Goal: Task Accomplishment & Management: Use online tool/utility

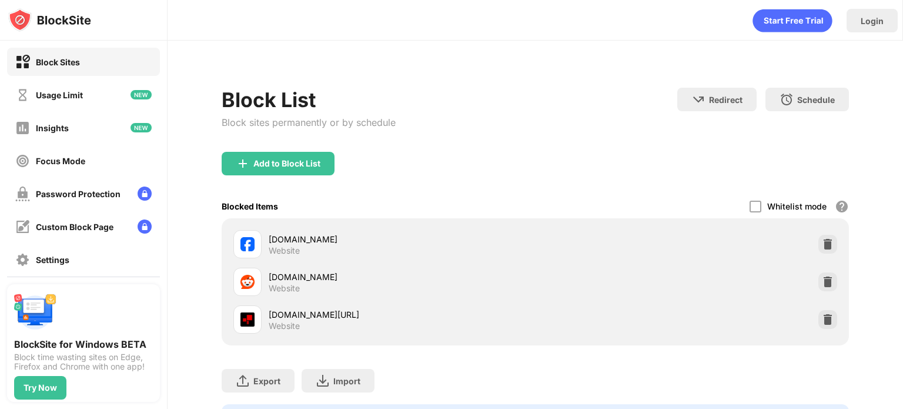
click at [829, 319] on div "[DOMAIN_NAME][URL] Website" at bounding box center [535, 320] width 613 height 38
click at [822, 319] on img at bounding box center [828, 320] width 12 height 12
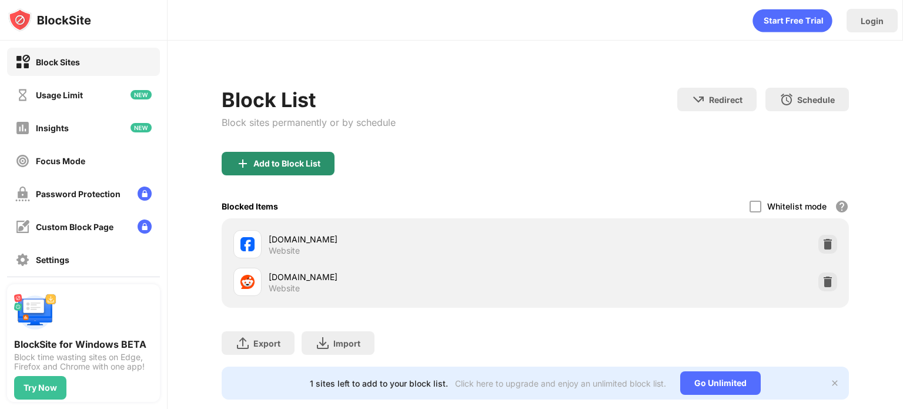
click at [299, 159] on div "Add to Block List" at bounding box center [287, 163] width 67 height 9
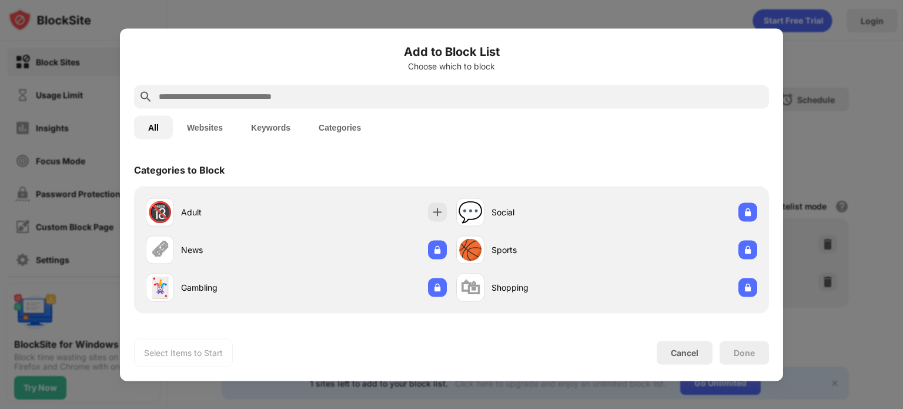
click at [301, 86] on div at bounding box center [451, 97] width 635 height 24
click at [301, 100] on input "text" at bounding box center [461, 96] width 607 height 14
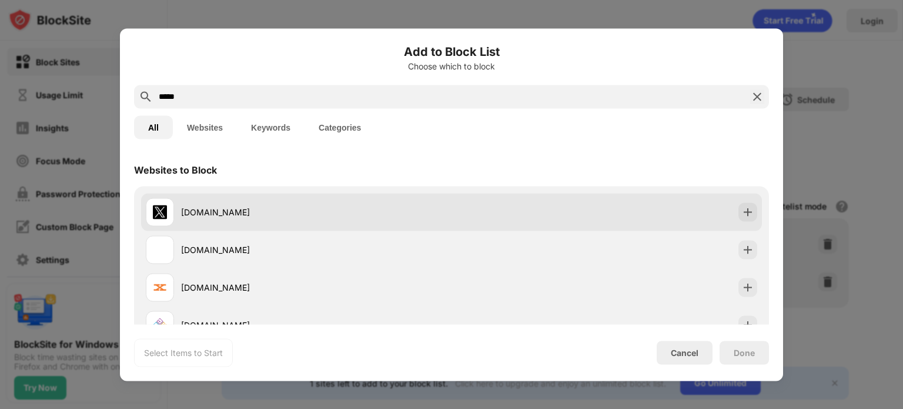
type input "*****"
click at [182, 214] on div "[DOMAIN_NAME]" at bounding box center [316, 212] width 271 height 12
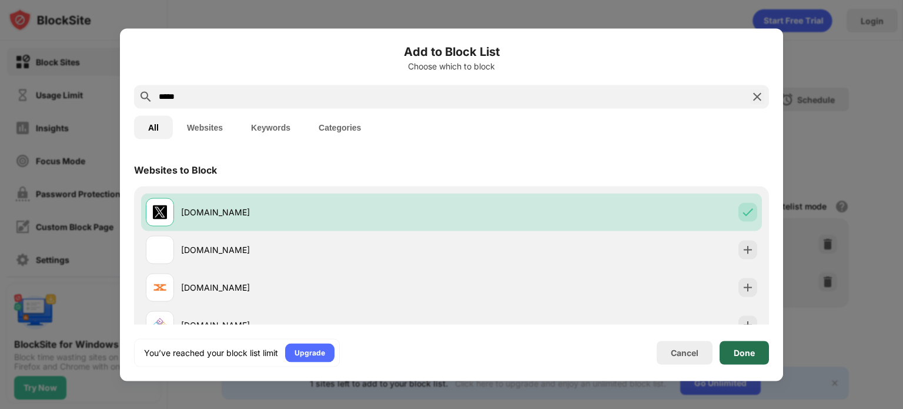
click at [748, 355] on div "Done" at bounding box center [744, 352] width 21 height 9
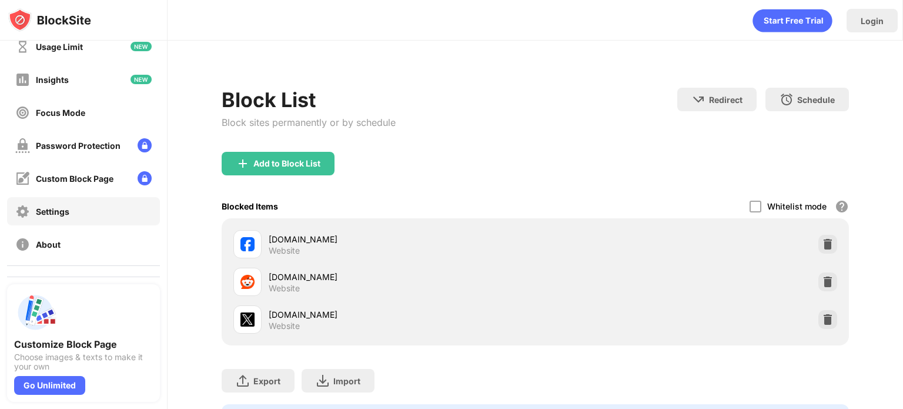
scroll to position [108, 0]
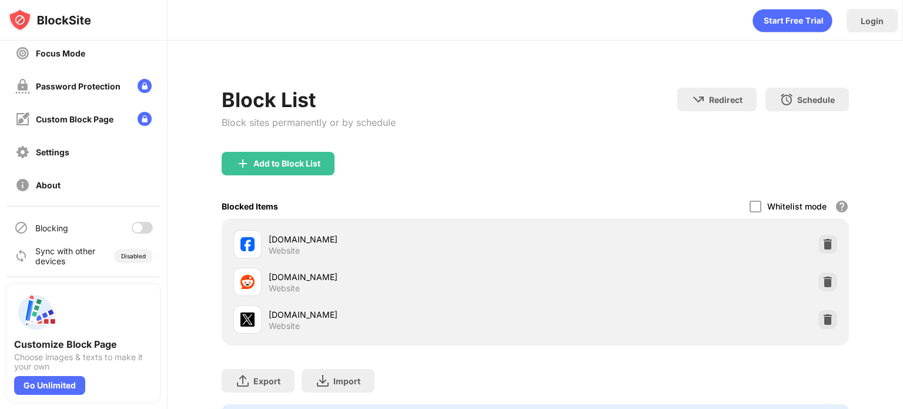
click at [133, 227] on div at bounding box center [137, 227] width 9 height 9
